Goal: Find contact information: Obtain details needed to contact an individual or organization

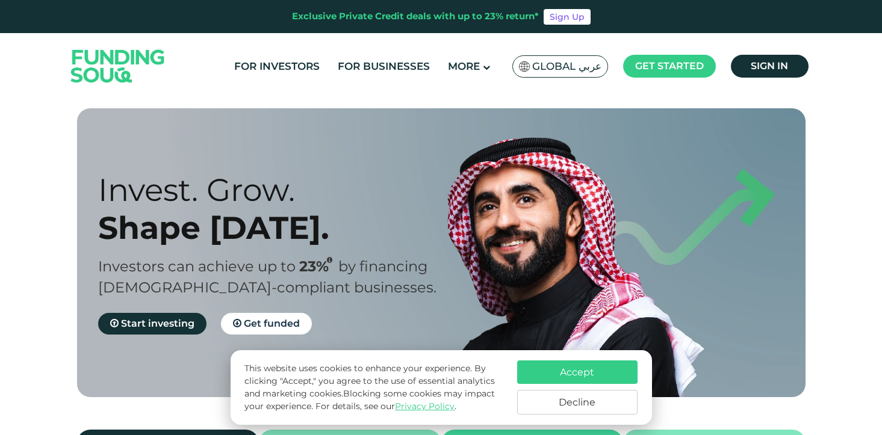
click at [616, 374] on button "Accept" at bounding box center [577, 372] width 120 height 23
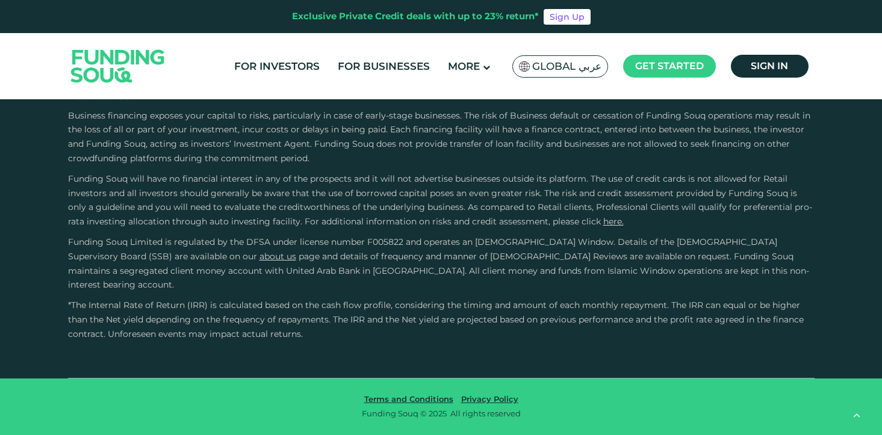
type tc-range-slider "4"
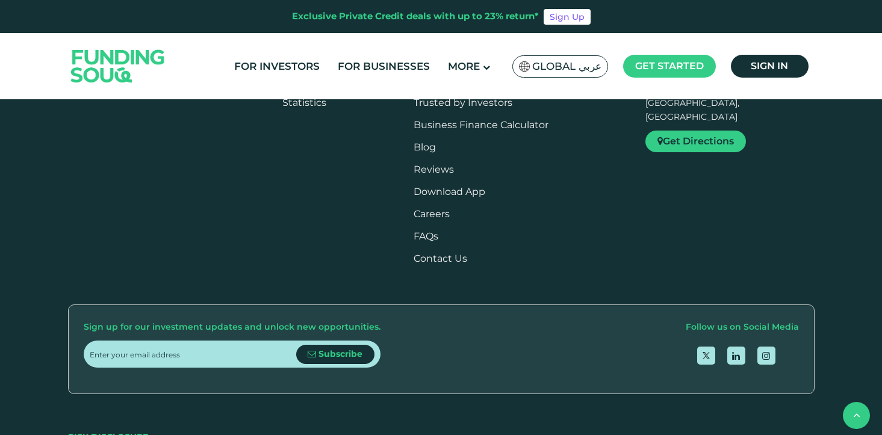
scroll to position [865, 0]
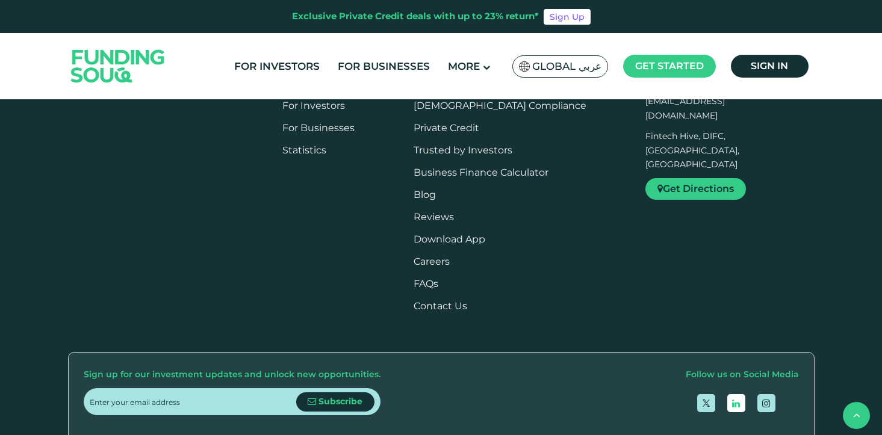
click at [732, 394] on link "open Linkedin" at bounding box center [736, 403] width 18 height 18
